Goal: Task Accomplishment & Management: Complete application form

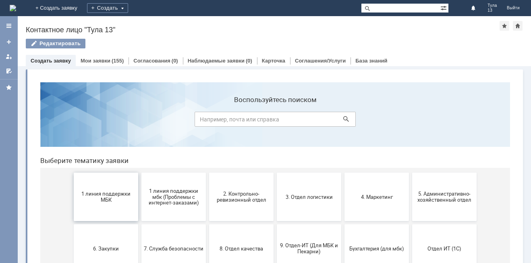
drag, startPoint x: 100, startPoint y: 207, endPoint x: 133, endPoint y: 283, distance: 82.8
click at [100, 207] on button "1 линия поддержки МБК" at bounding box center [106, 196] width 64 height 48
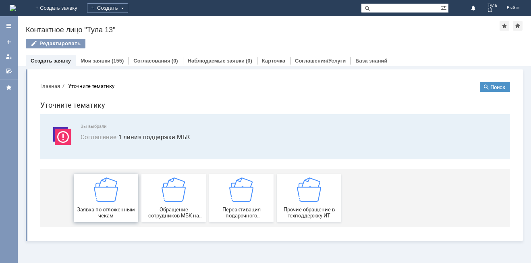
click at [101, 206] on span "Заявка по отложенным чекам" at bounding box center [106, 212] width 60 height 12
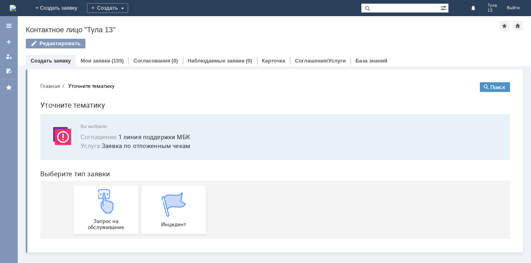
click at [101, 198] on img at bounding box center [106, 201] width 24 height 24
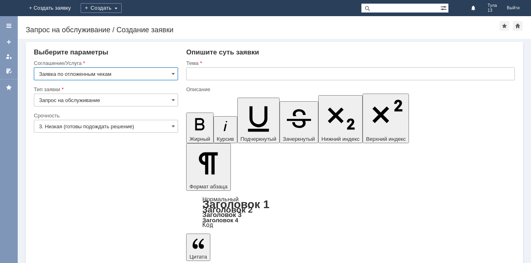
click at [215, 75] on input "text" at bounding box center [350, 73] width 329 height 13
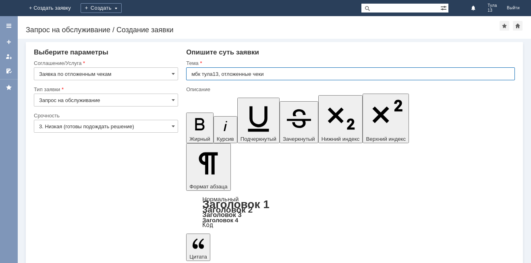
type input "мбк тула13, отложенные чеки"
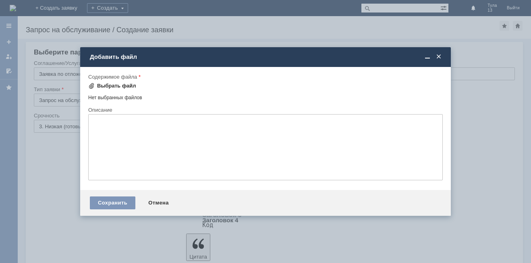
click at [124, 85] on div "Выбрать файл" at bounding box center [116, 86] width 39 height 6
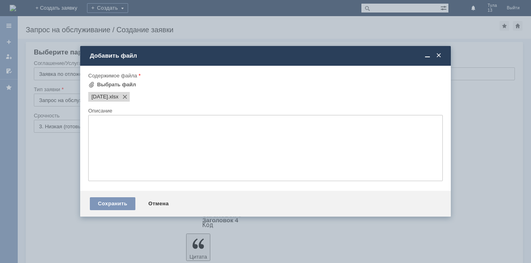
click at [182, 155] on textarea at bounding box center [265, 148] width 354 height 66
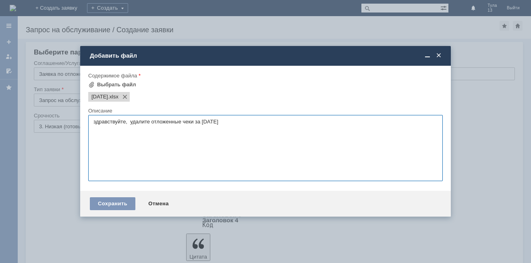
type textarea "здравствуйте, удалите отложенные чеки за 10.09.2025"
click at [121, 211] on div "Сохранить Отмена" at bounding box center [265, 204] width 371 height 26
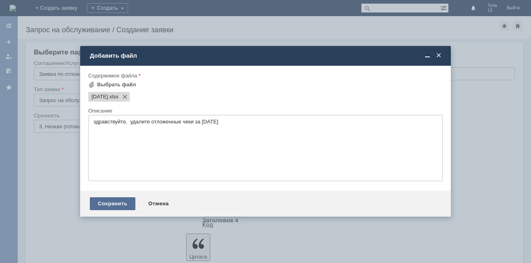
click at [124, 206] on div "Сохранить" at bounding box center [113, 203] width 46 height 13
